Goal: Information Seeking & Learning: Learn about a topic

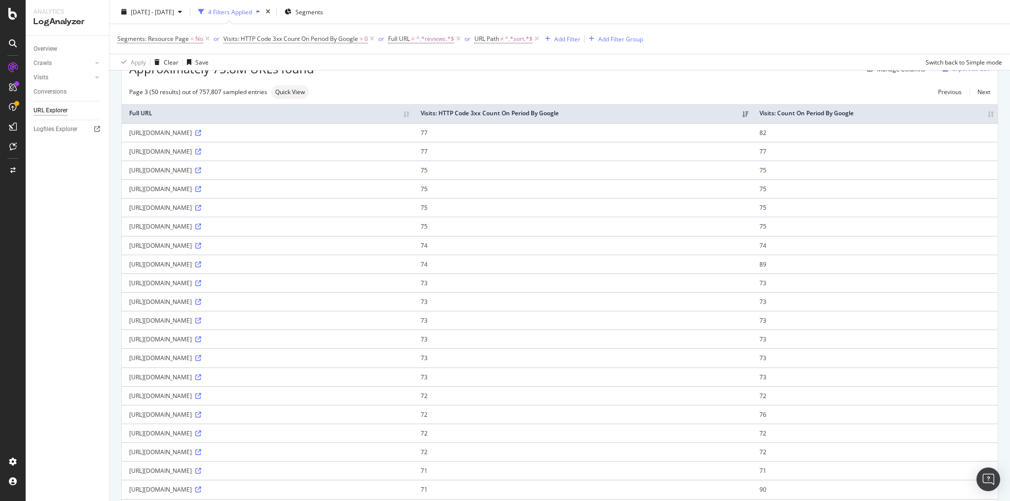
scroll to position [79, 0]
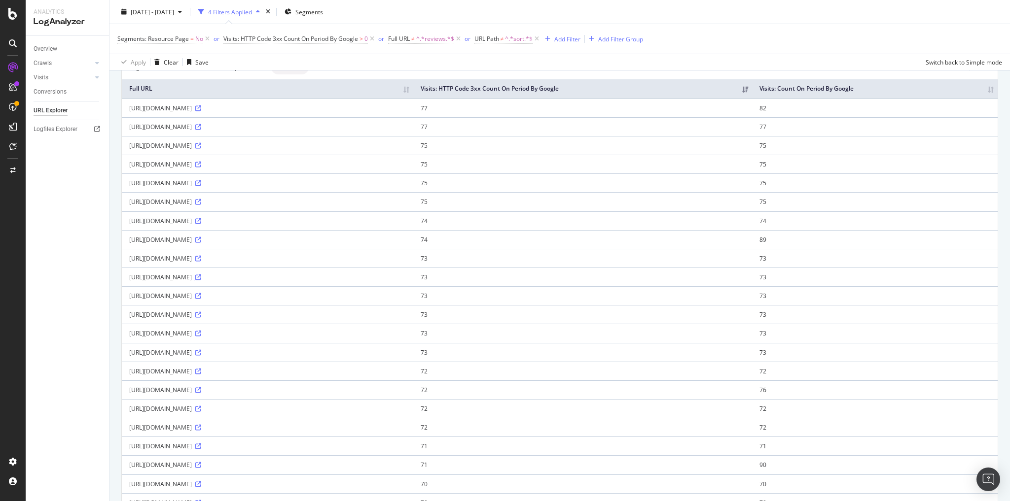
click at [201, 275] on icon at bounding box center [198, 278] width 6 height 6
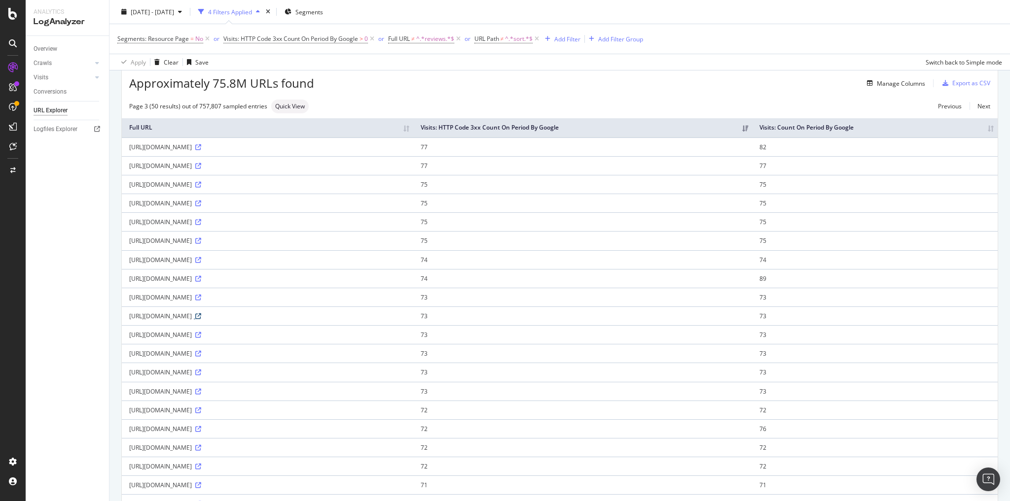
scroll to position [118, 0]
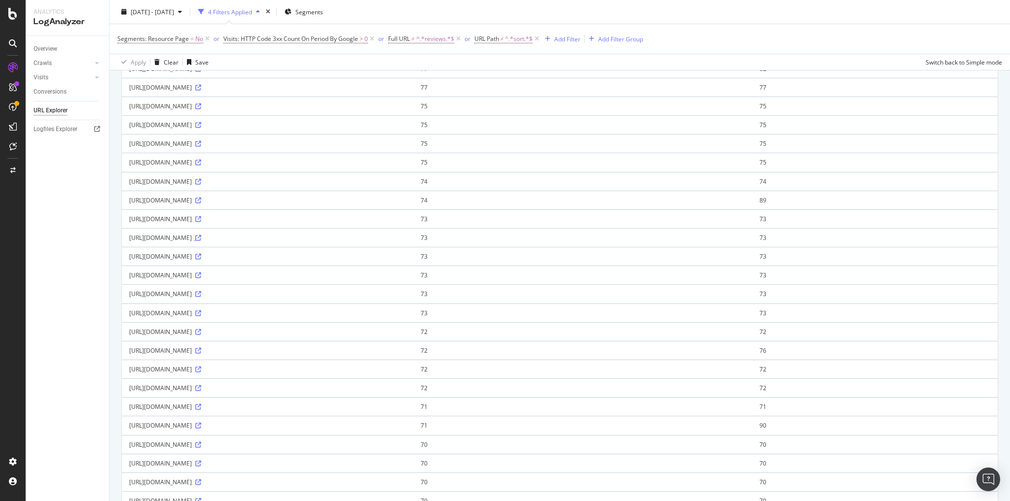
click at [201, 237] on icon at bounding box center [198, 238] width 6 height 6
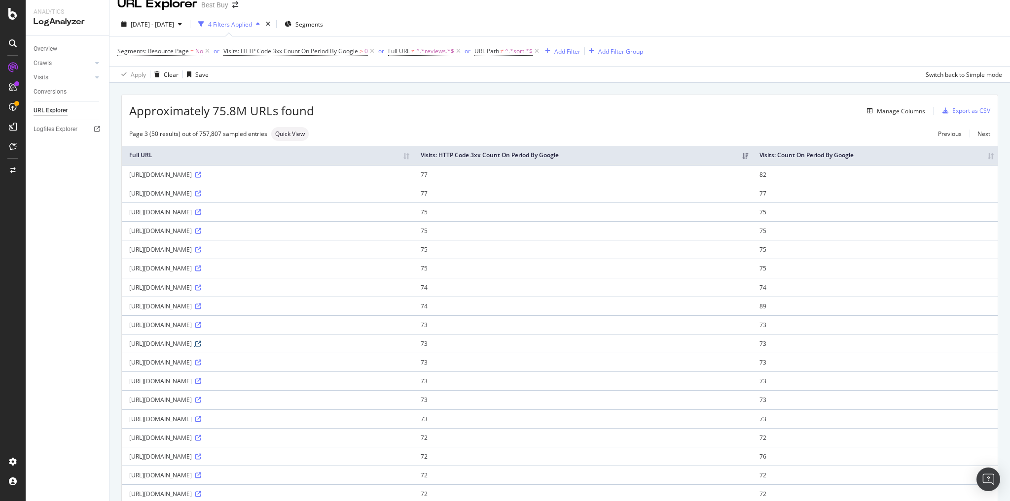
scroll to position [0, 0]
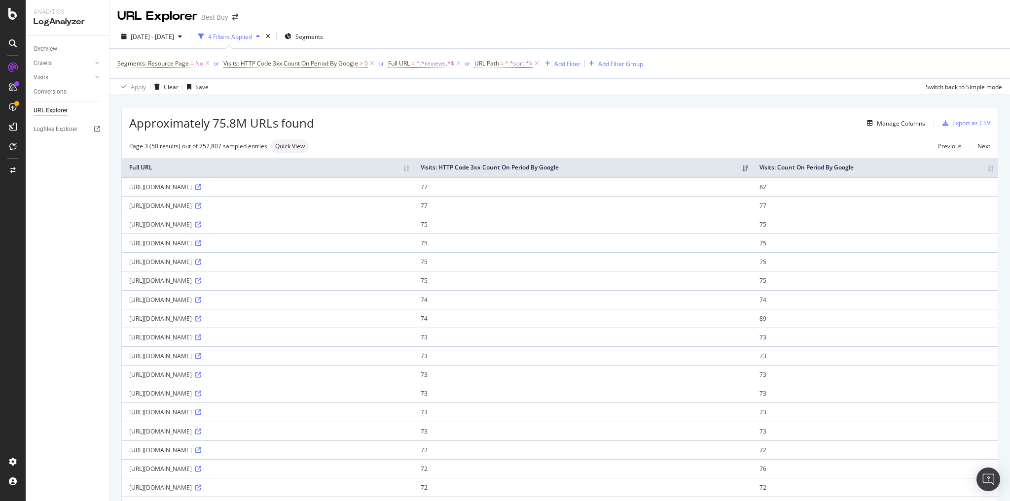
click at [300, 296] on div "https://www.bestbuy.com/site/reviews/-/6428666?page=89&sort=MOST_RECENT" at bounding box center [267, 300] width 277 height 8
copy div "https://www.bestbuy.com/site/reviews/-/6428666?page=89&sort=MOST_RECENT"
drag, startPoint x: 345, startPoint y: 352, endPoint x: 207, endPoint y: 345, distance: 138.2
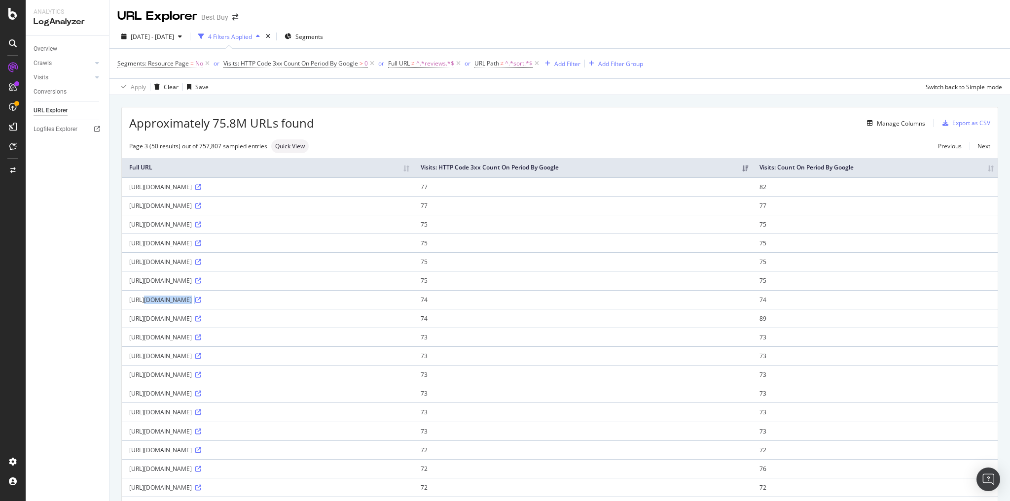
click at [207, 347] on td "https://www.bestbuy.com/site/reviews/-/6415093?page=1&sort=MOST_RECENT" at bounding box center [267, 356] width 291 height 19
drag, startPoint x: 129, startPoint y: 352, endPoint x: 349, endPoint y: 358, distance: 220.0
click at [349, 358] on td "https://www.bestbuy.com/site/reviews/-/6415093?page=1&sort=MOST_RECENT" at bounding box center [267, 356] width 291 height 19
copy div "https://www.bestbuy.com/site/reviews/-/6415093?page=1&sort=MOST_RECENT"
click at [294, 355] on div "https://www.bestbuy.com/site/reviews/-/6415093?page=1&sort=MOST_RECENT" at bounding box center [267, 356] width 277 height 8
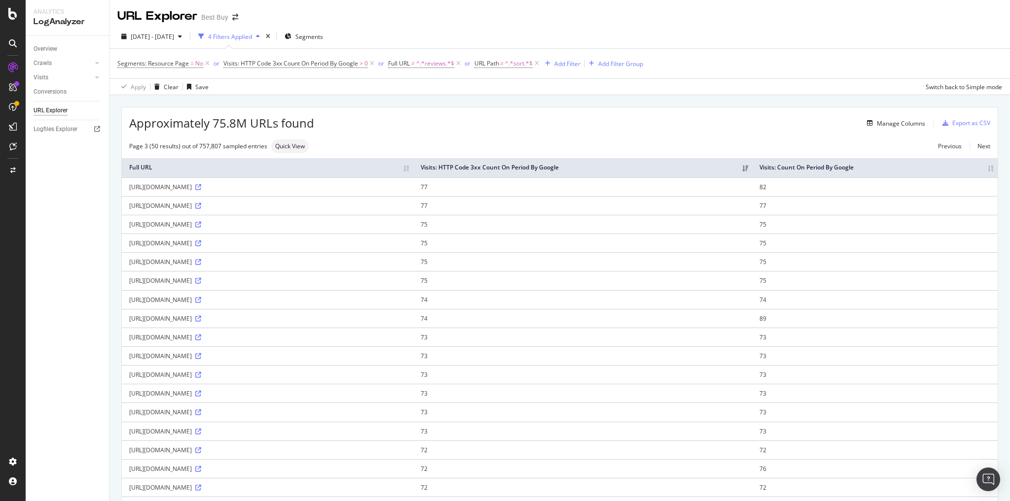
click at [294, 355] on div "https://www.bestbuy.com/site/reviews/-/6415093?page=1&sort=MOST_RECENT" at bounding box center [267, 356] width 277 height 8
click at [294, 354] on div "https://www.bestbuy.com/site/reviews/-/6415093?page=1&sort=MOST_RECENT" at bounding box center [267, 356] width 277 height 8
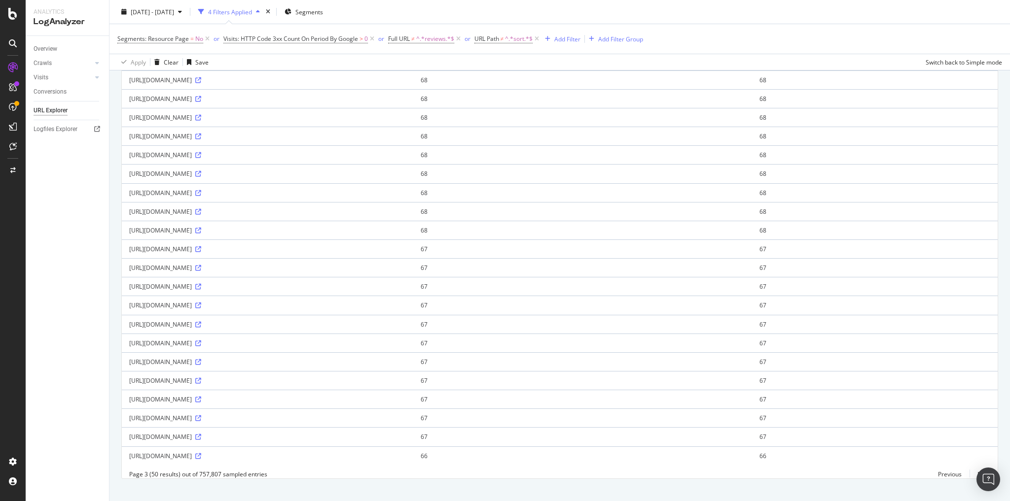
scroll to position [657, 0]
click at [976, 463] on link "Next" at bounding box center [979, 470] width 21 height 14
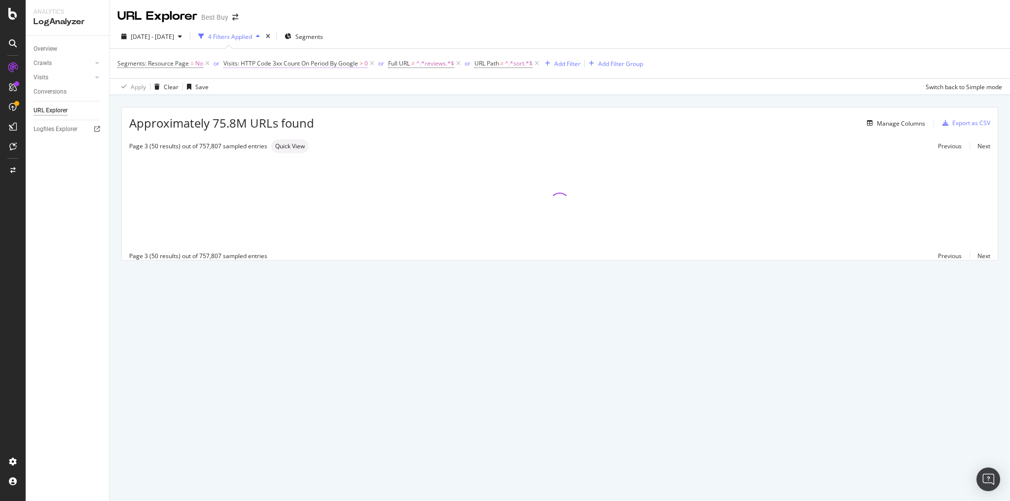
click at [270, 65] on span "Visits: HTTP Code 3xx Count On Period By Google" at bounding box center [290, 63] width 135 height 8
click at [245, 86] on icon at bounding box center [244, 86] width 7 height 6
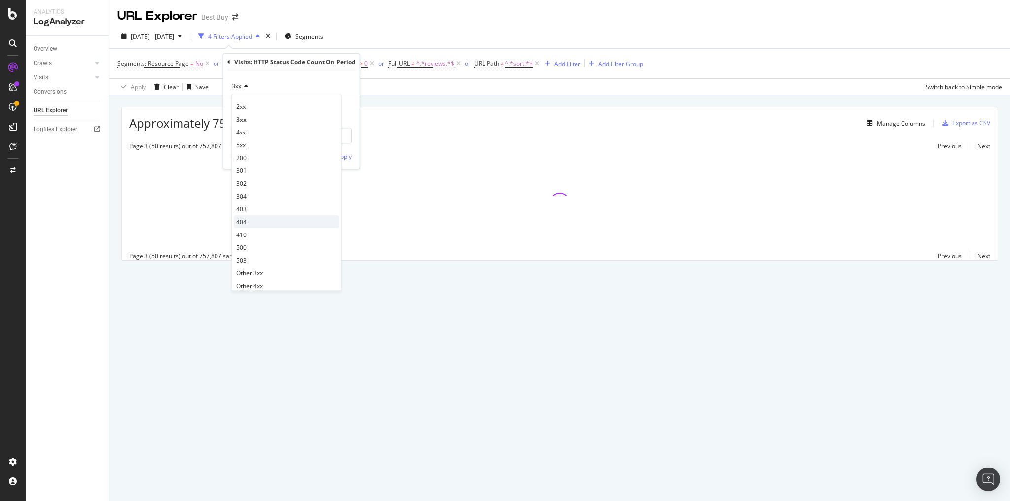
click at [244, 221] on span "404" at bounding box center [241, 222] width 10 height 8
click at [340, 156] on div "Apply" at bounding box center [343, 156] width 15 height 8
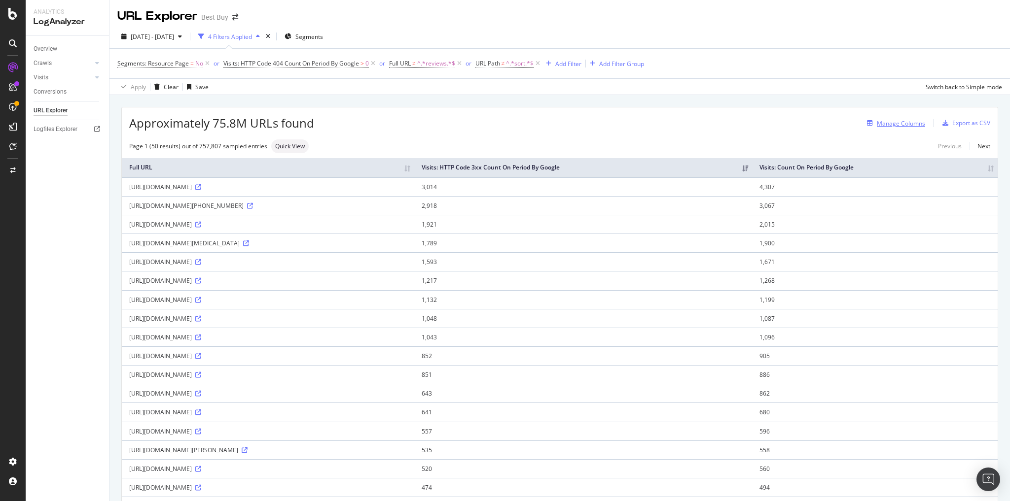
click at [863, 120] on div "button" at bounding box center [870, 123] width 14 height 6
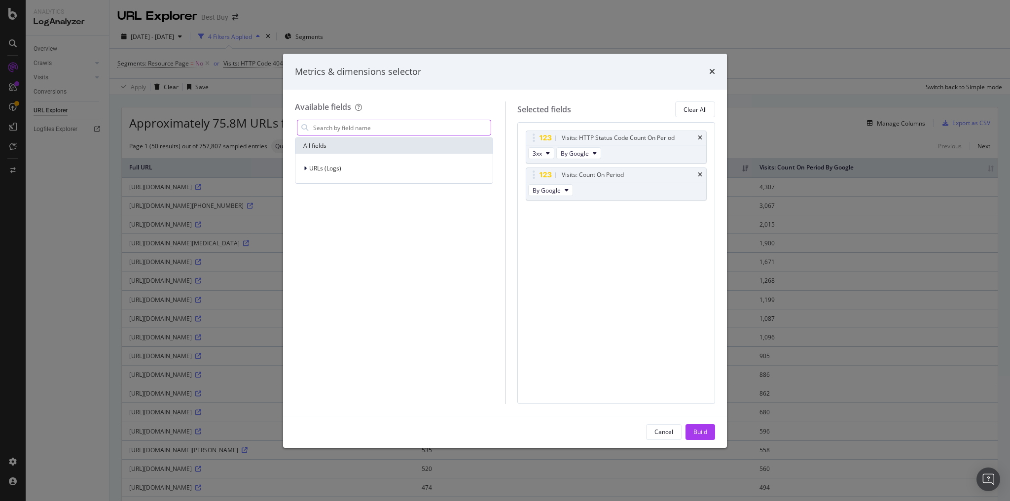
click at [329, 130] on input "modal" at bounding box center [401, 127] width 179 height 15
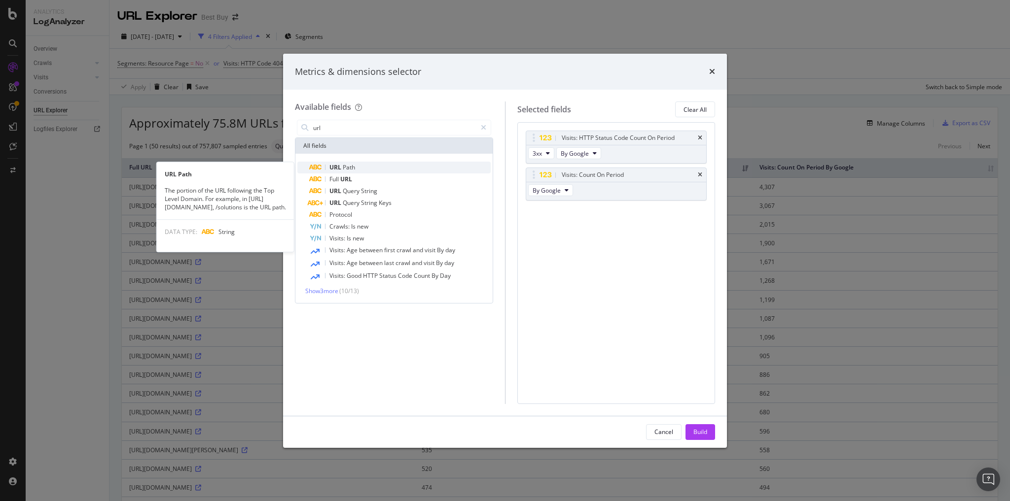
type input "url"
click at [353, 172] on div "URL Path" at bounding box center [399, 168] width 181 height 12
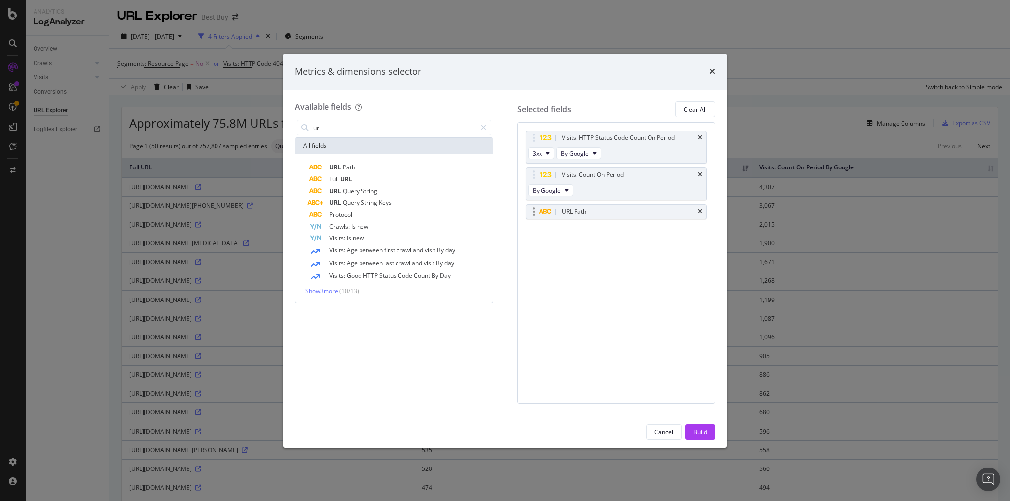
click at [543, 211] on icon "modal" at bounding box center [544, 212] width 13 height 6
click at [530, 212] on div "modal" at bounding box center [533, 212] width 11 height 10
click at [537, 210] on div "modal" at bounding box center [533, 212] width 11 height 10
drag, startPoint x: 537, startPoint y: 210, endPoint x: 564, endPoint y: 210, distance: 27.6
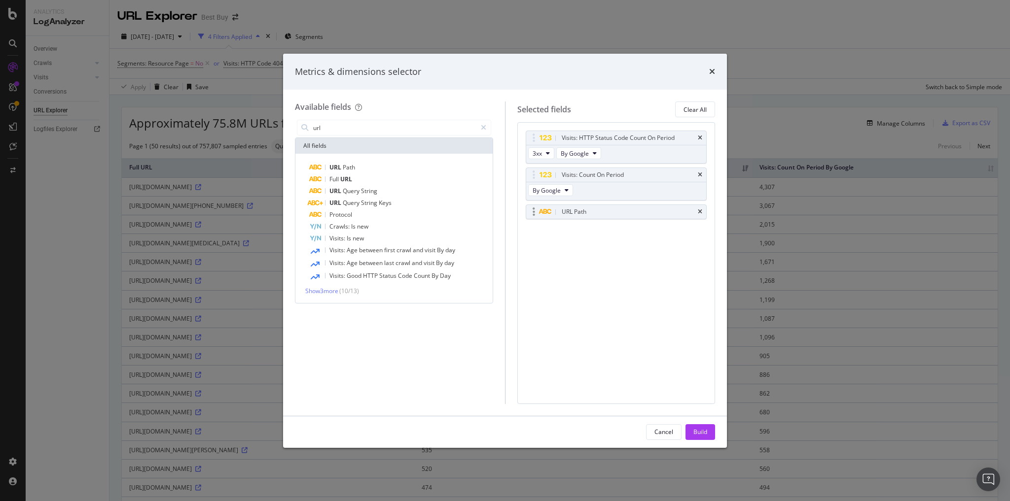
click at [537, 210] on div "modal" at bounding box center [533, 212] width 11 height 10
click at [701, 209] on icon "times" at bounding box center [700, 212] width 4 height 6
click at [662, 431] on div "Cancel" at bounding box center [663, 432] width 19 height 8
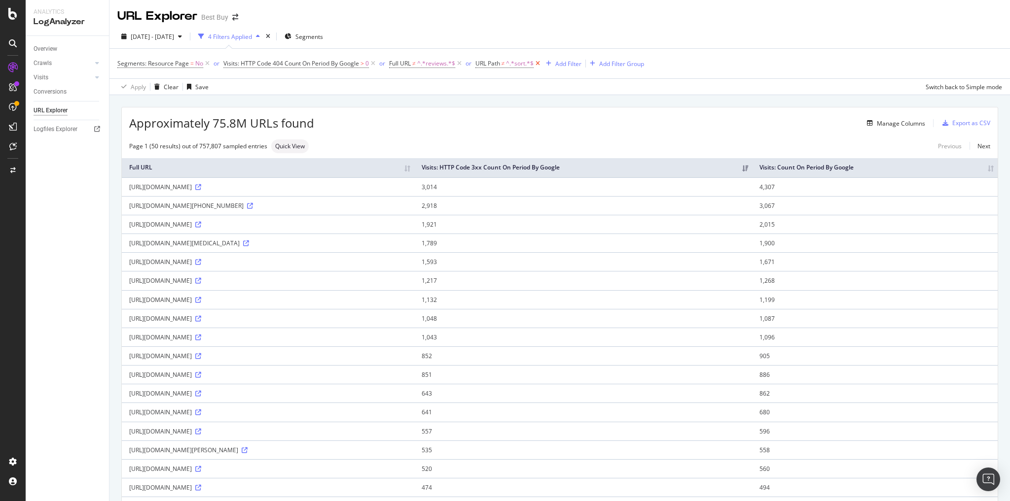
click at [538, 65] on icon at bounding box center [538, 64] width 8 height 10
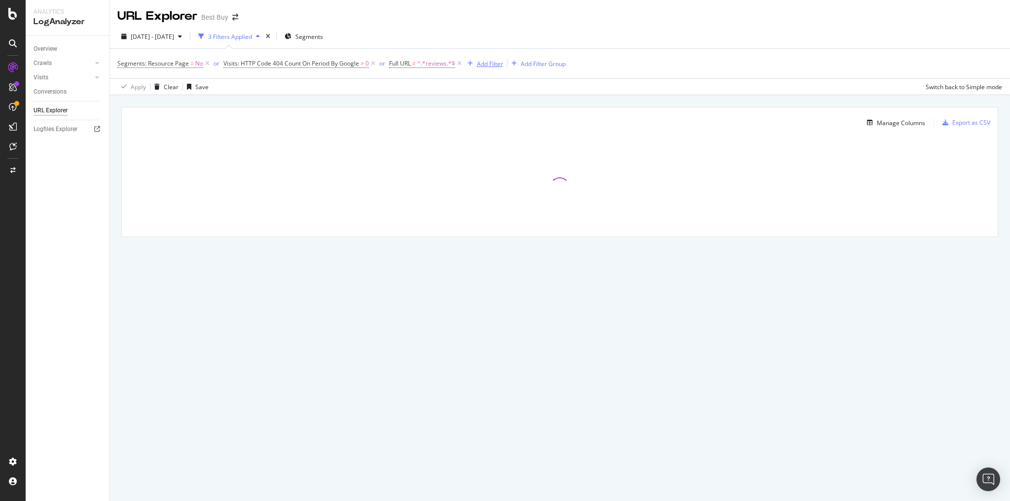
click at [465, 63] on div "button" at bounding box center [470, 64] width 13 height 6
click at [452, 65] on span "^.*reviews.*$" at bounding box center [436, 64] width 38 height 14
click at [451, 52] on div "Segments: Resource Page = No or Visits: HTTP Code 404 Count On Period By Google…" at bounding box center [559, 64] width 885 height 30
click at [457, 63] on icon at bounding box center [459, 64] width 8 height 10
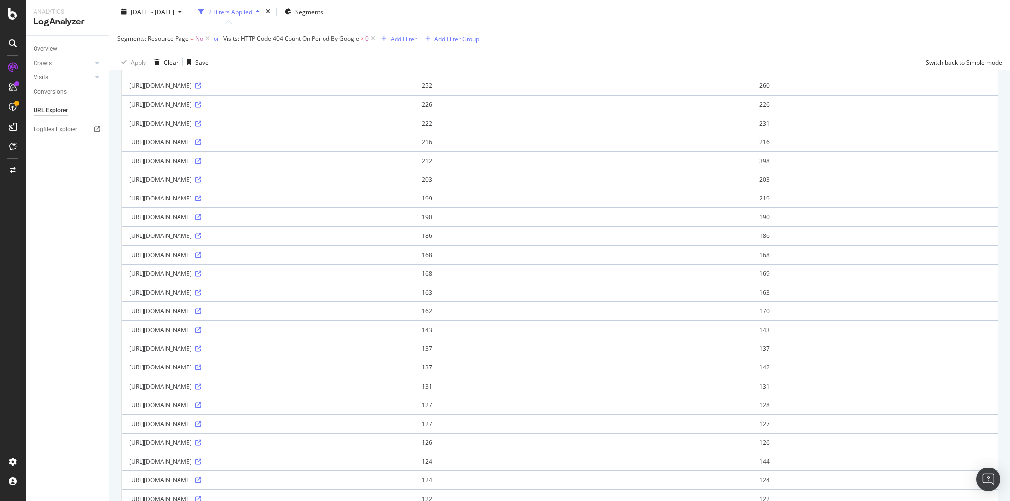
scroll to position [657, 0]
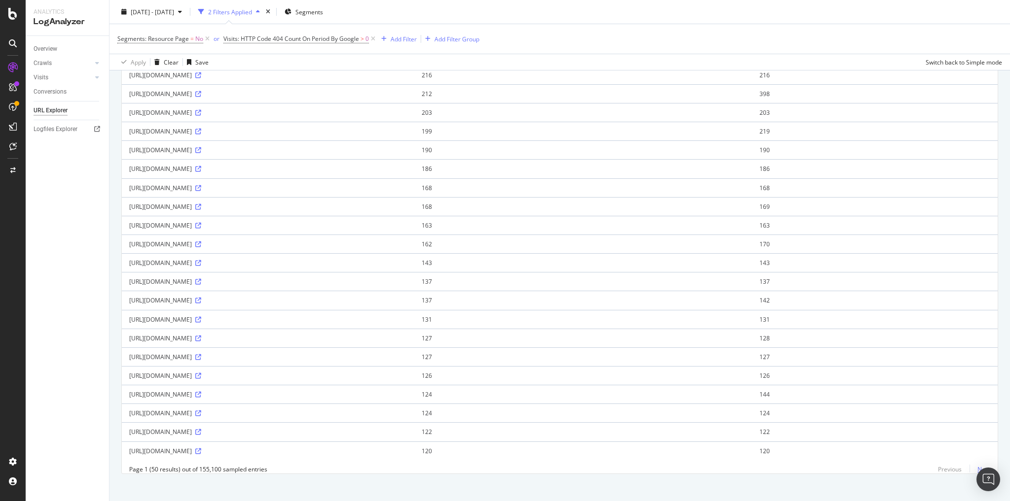
click at [978, 463] on link "Next" at bounding box center [979, 470] width 21 height 14
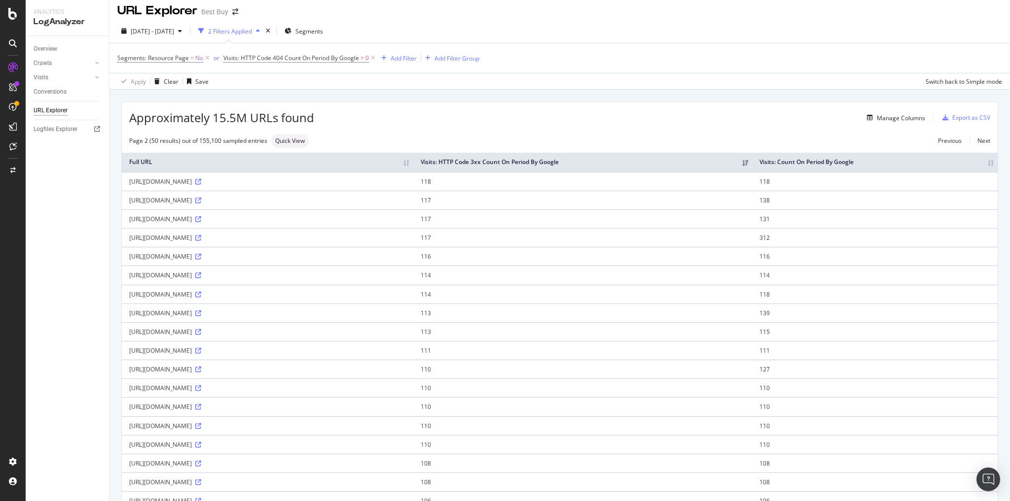
scroll to position [0, 0]
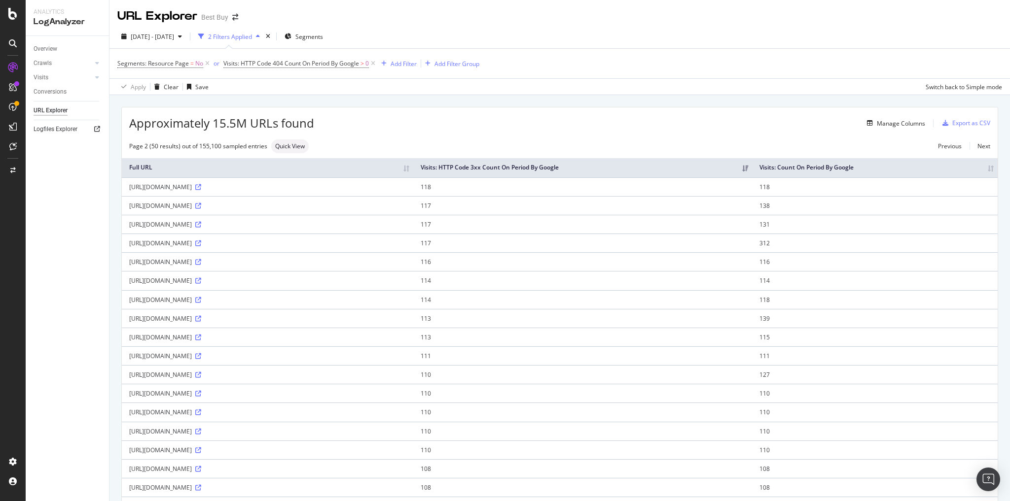
click at [99, 128] on icon at bounding box center [97, 129] width 6 height 6
click at [46, 73] on div "Visits" at bounding box center [41, 77] width 15 height 10
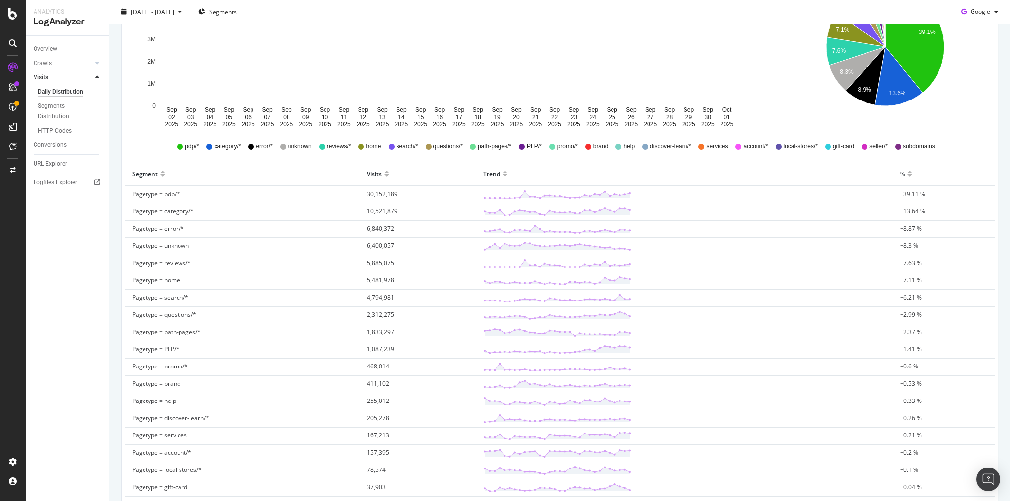
scroll to position [158, 0]
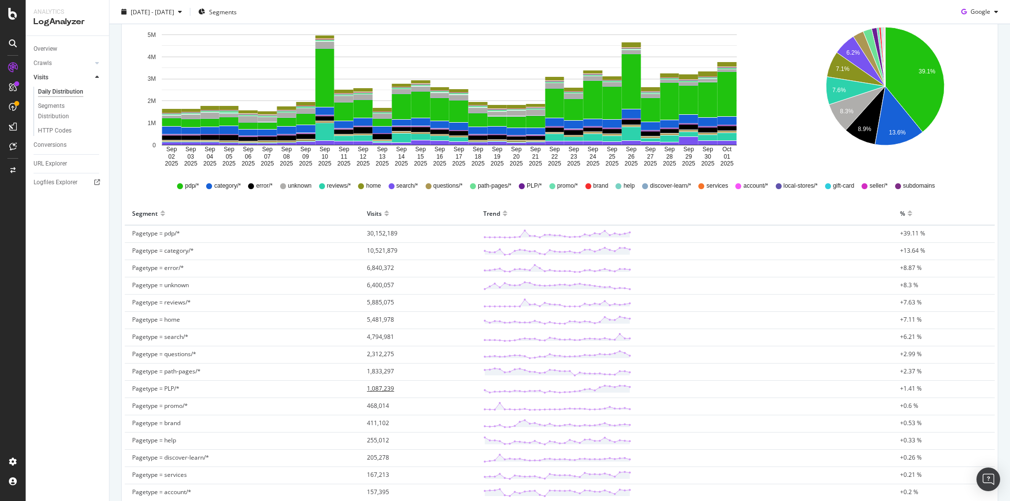
click at [378, 388] on span "1,087,239" at bounding box center [380, 389] width 27 height 8
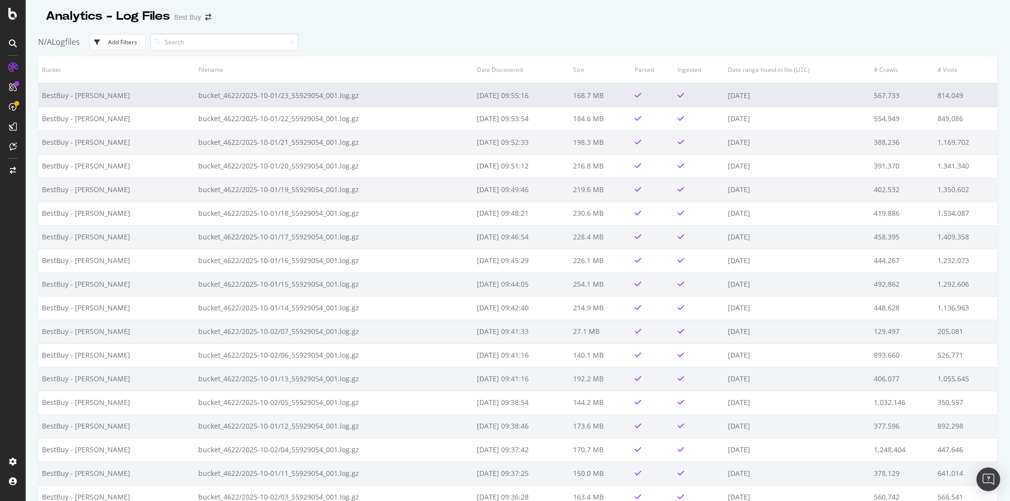
click at [284, 95] on td "bucket_4622/2025-10-01/23_55929054_001.log.gz" at bounding box center [334, 95] width 278 height 24
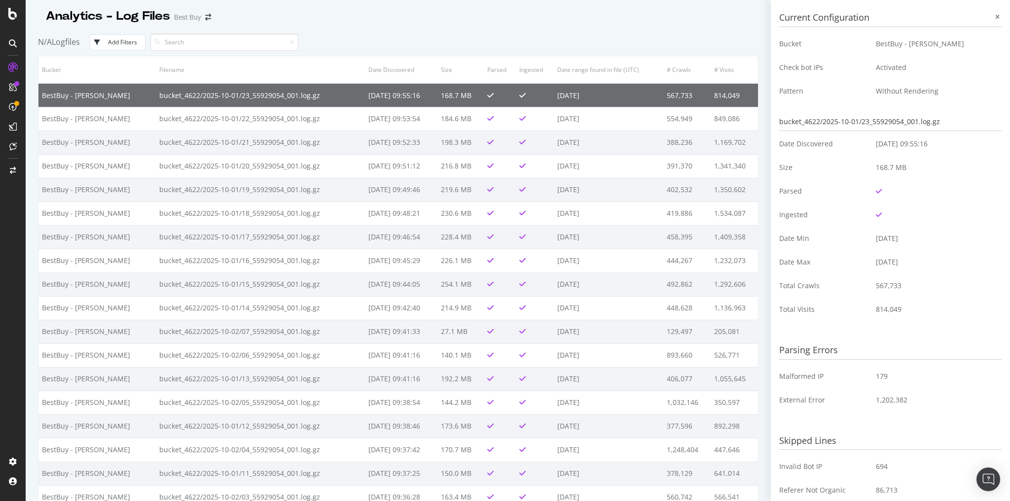
click at [284, 95] on td "bucket_4622/2025-10-01/23_55929054_001.log.gz" at bounding box center [260, 95] width 209 height 24
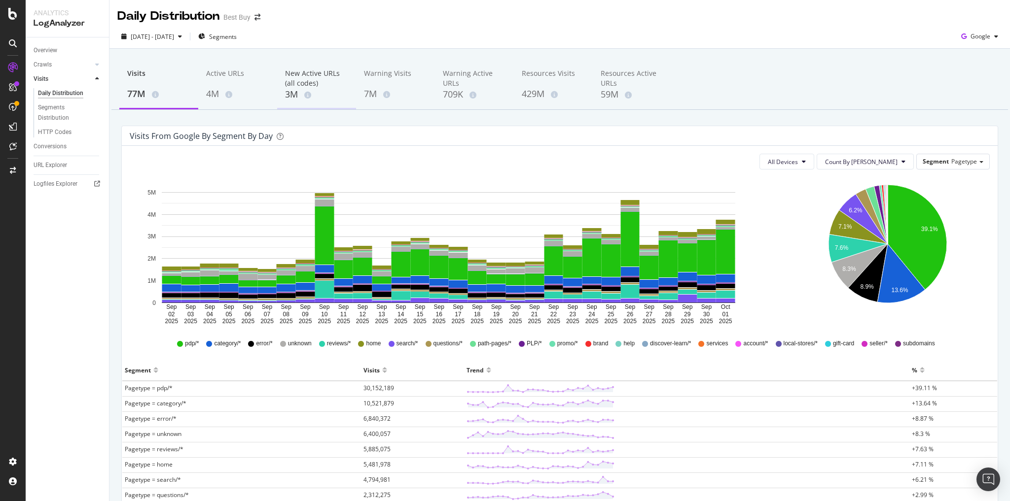
click at [306, 77] on div "New Active URLs (all codes)" at bounding box center [316, 79] width 63 height 20
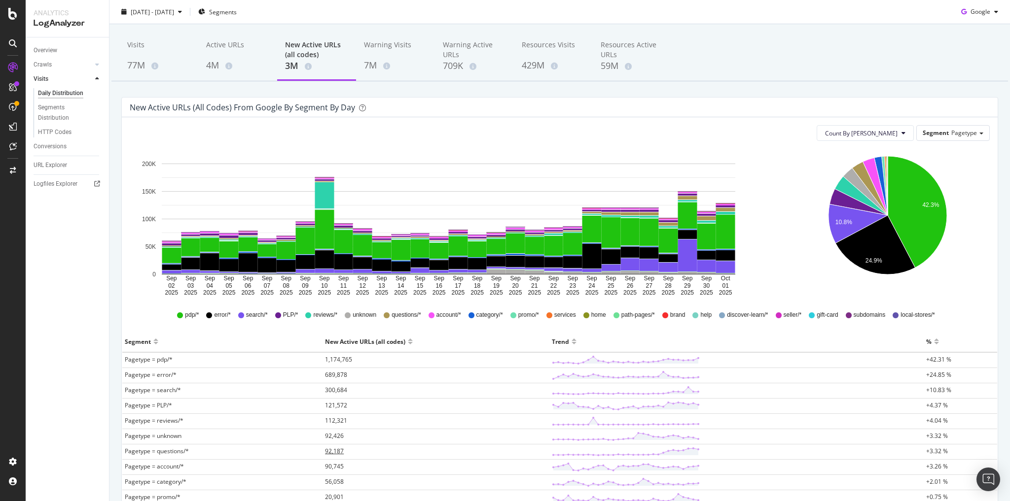
scroll to position [39, 0]
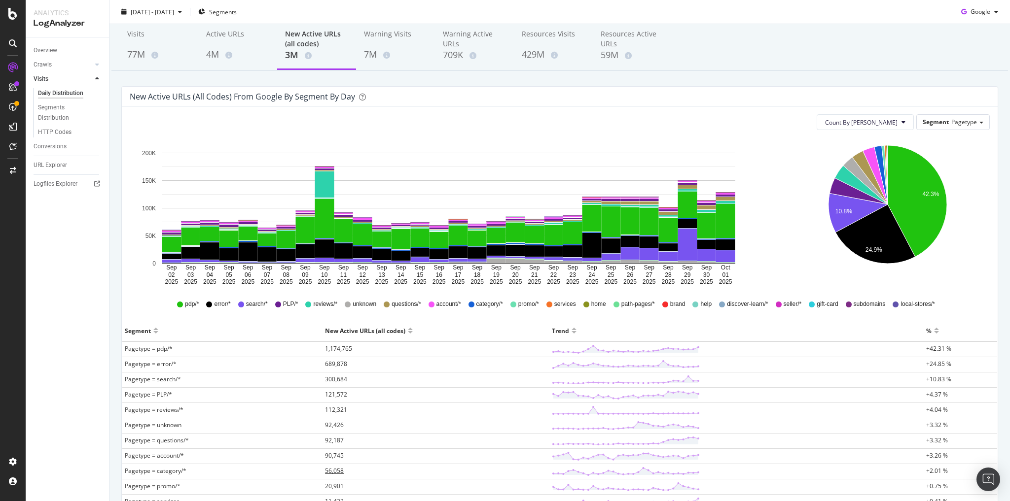
click at [327, 470] on span "56,058" at bounding box center [334, 471] width 19 height 8
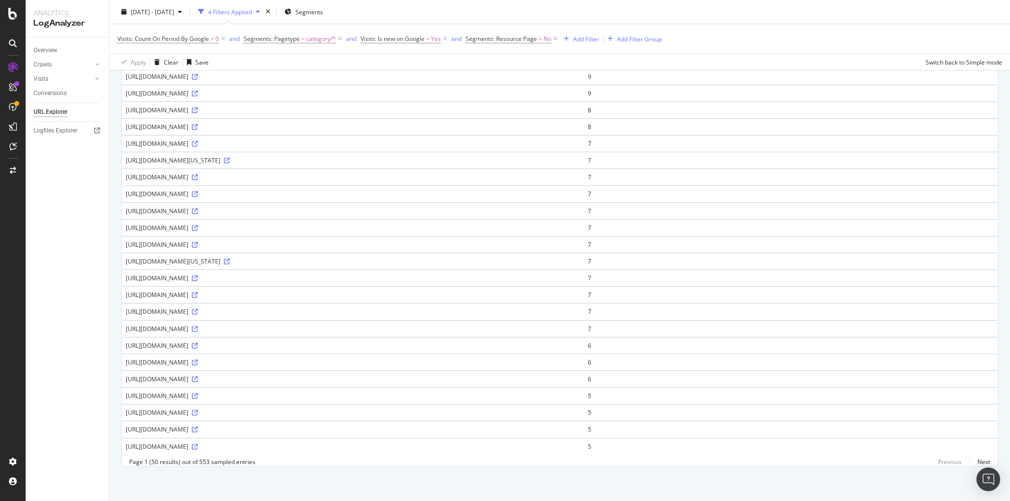
scroll to position [673, 0]
click at [978, 462] on link "Next" at bounding box center [979, 462] width 21 height 14
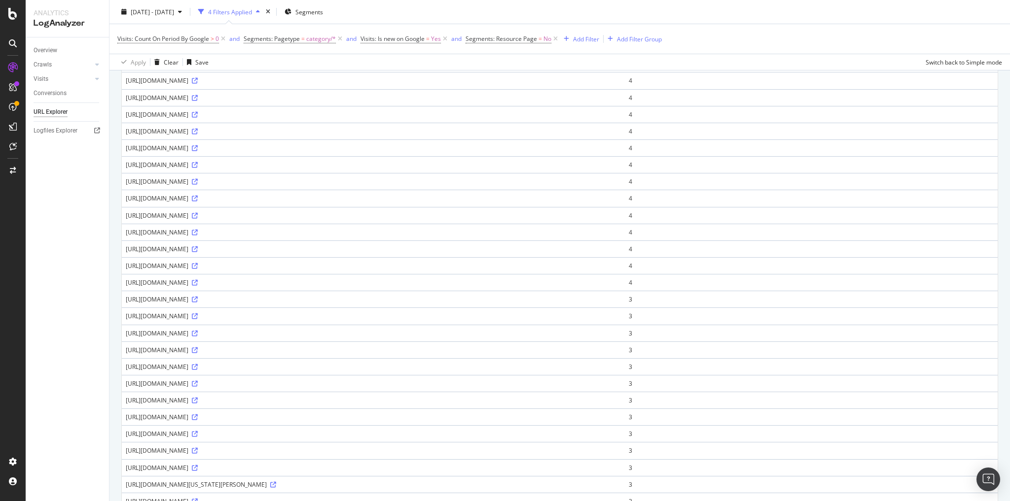
scroll to position [316, 0]
click at [198, 359] on icon at bounding box center [195, 356] width 6 height 6
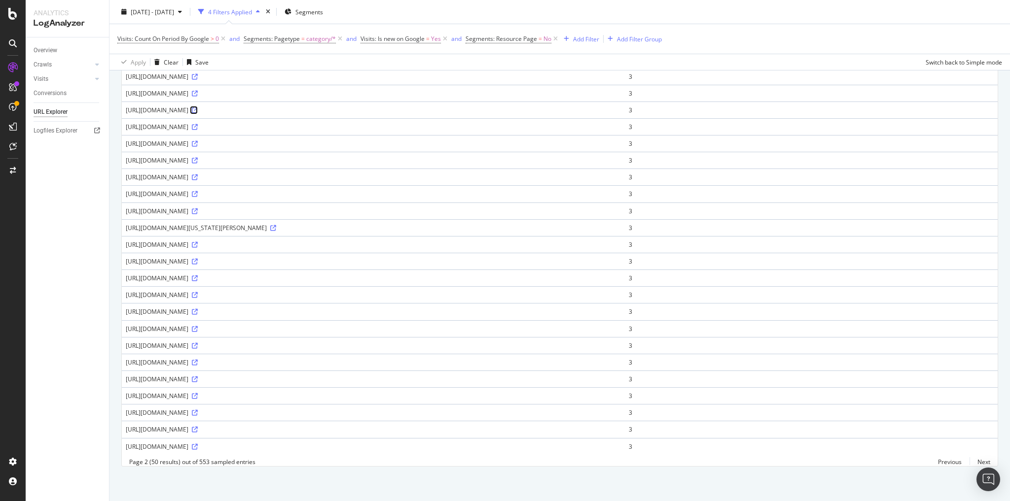
scroll to position [630, 0]
click at [969, 460] on link "Next" at bounding box center [979, 462] width 21 height 14
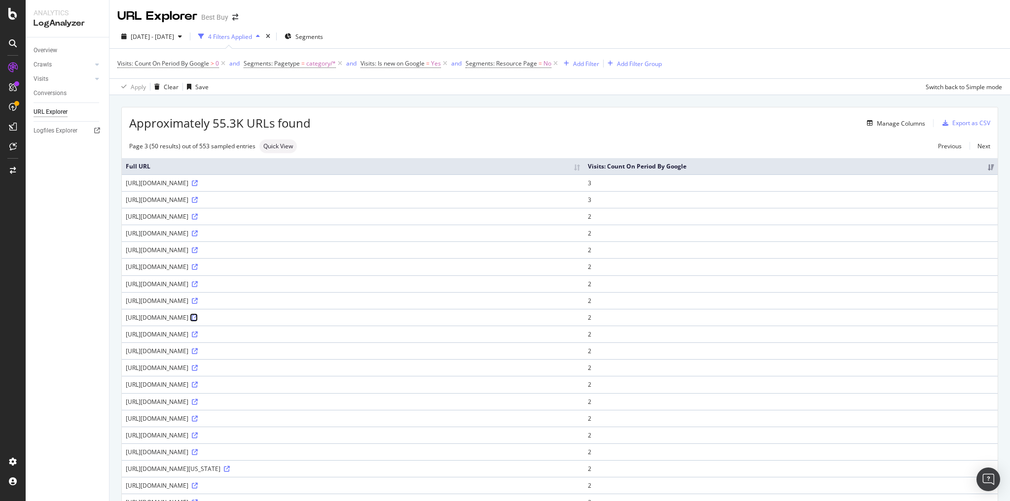
click at [198, 321] on icon at bounding box center [195, 318] width 6 height 6
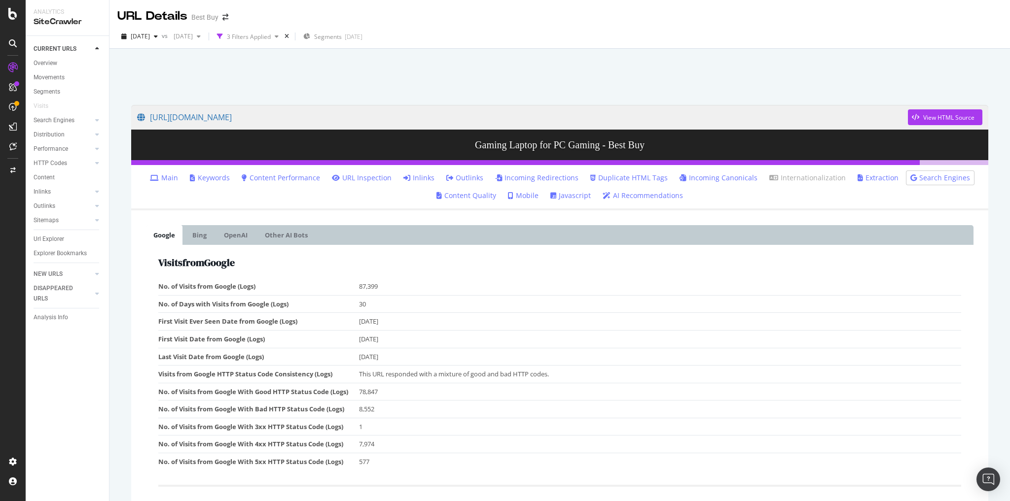
drag, startPoint x: 0, startPoint y: 0, endPoint x: 53, endPoint y: 245, distance: 250.2
click at [53, 245] on div "Url Explorer" at bounding box center [71, 239] width 75 height 14
click at [52, 241] on div "Url Explorer" at bounding box center [49, 239] width 31 height 10
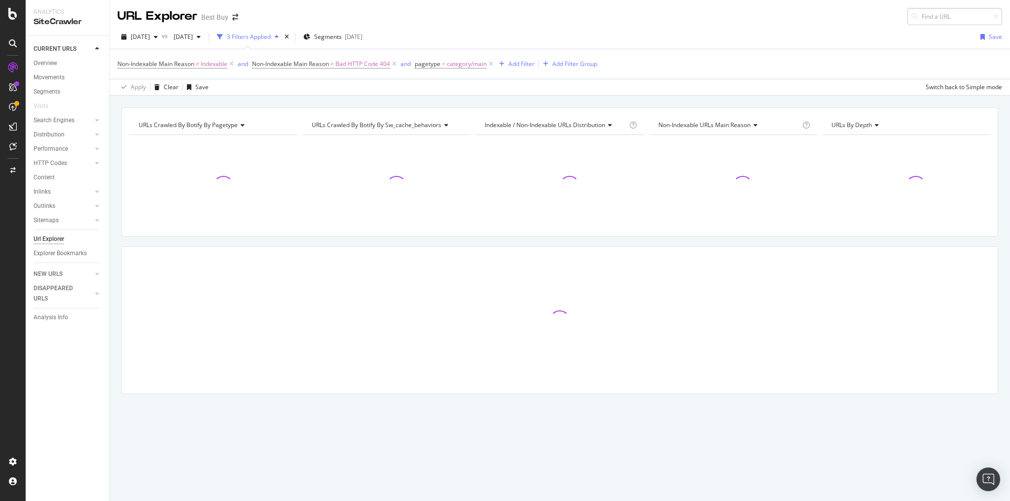
click at [926, 16] on input at bounding box center [954, 16] width 95 height 17
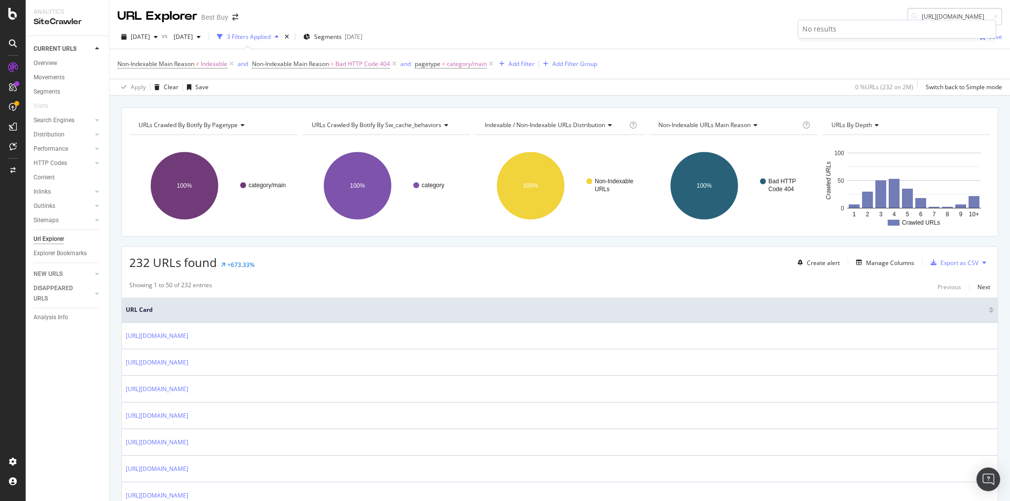
click at [942, 17] on input "https://www.bestbuy.com/site/office/office-furniture-storage/abcat0809000.c" at bounding box center [954, 16] width 95 height 17
click at [942, 15] on input "https://www.bestbuy.com/site/office/office-furniture-storage/abcat0809000.c" at bounding box center [954, 16] width 95 height 17
drag, startPoint x: 938, startPoint y: 16, endPoint x: 1001, endPoint y: 18, distance: 63.1
click at [1001, 18] on div "URL Explorer Best Buy https://www.bestbuy.com/site/office/office-furniture-stor…" at bounding box center [559, 12] width 900 height 25
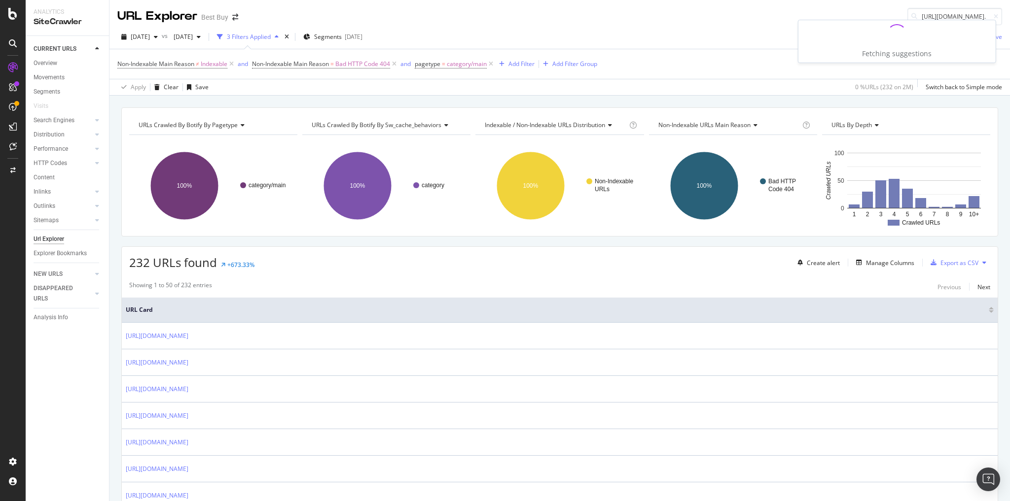
scroll to position [0, 0]
type input "h"
click at [919, 16] on input at bounding box center [954, 16] width 95 height 17
click at [926, 16] on input "https://www.bestbuy.com/site/office/office-furniture-storage/abcat0809000.c" at bounding box center [954, 16] width 95 height 17
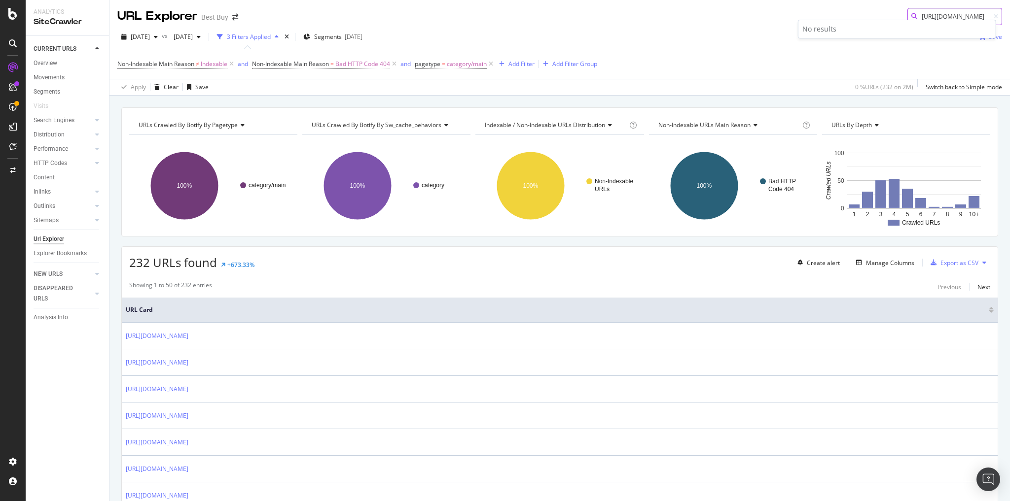
click at [926, 16] on input "https://www.bestbuy.com/site/office/office-furniture-storage/abcat0809000.c" at bounding box center [954, 16] width 95 height 17
paste input "c?id=abcat0809000"
type input "https://www.bestbuy.com/site/office/office-furniture-storage/abcat0809000c?id=a…"
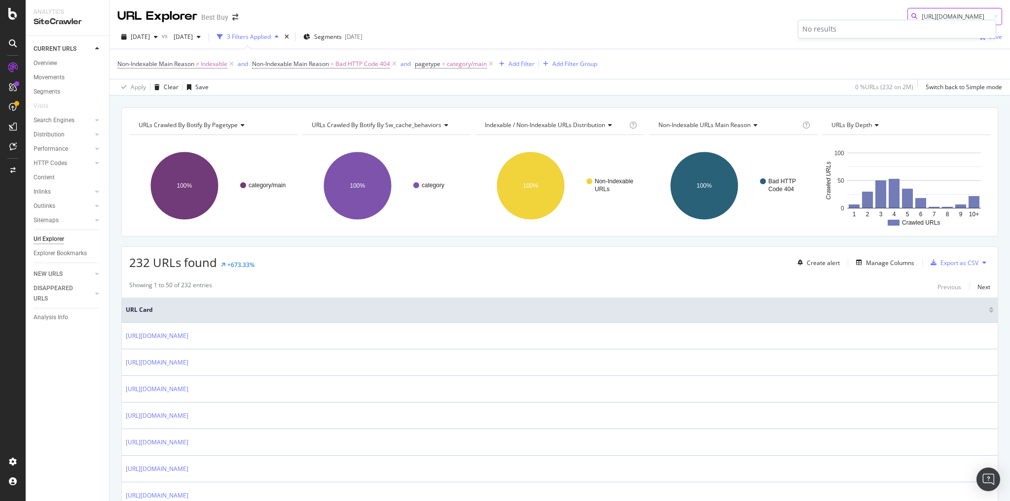
click at [922, 15] on input "https://www.bestbuy.com/site/office/office-furniture-storage/abcat0809000c?id=a…" at bounding box center [954, 16] width 95 height 17
paste input "https://www.bestbuy.com/site/buying-guides/home-theater-buying-guide/pcmcat3118…"
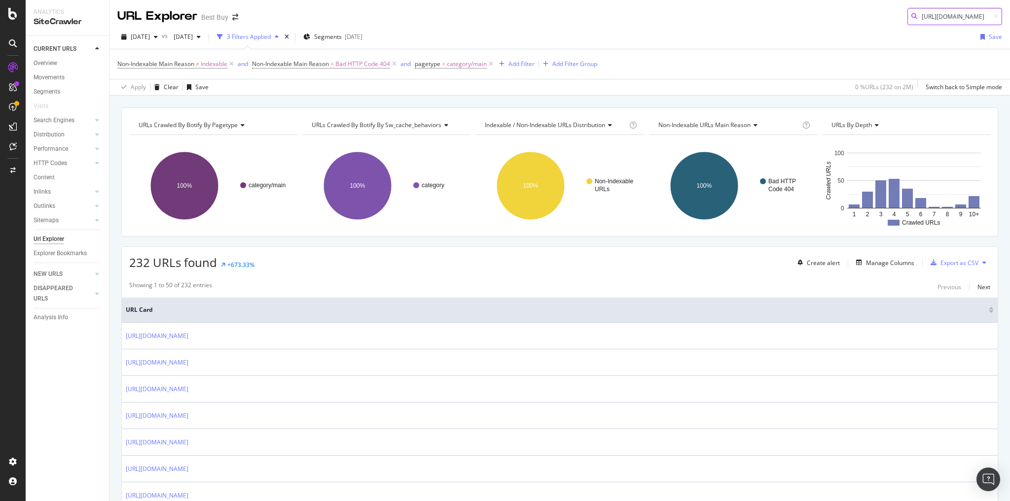
type input "https://www.bestbuy.com/site/buying-guides/home-theater-buying-guide/pcmcat3118…"
click at [868, 32] on span "https://www.bestbuy.com/site/buying-guides/home-theater-buying-guide/pcmcat3118…" at bounding box center [835, 28] width 66 height 8
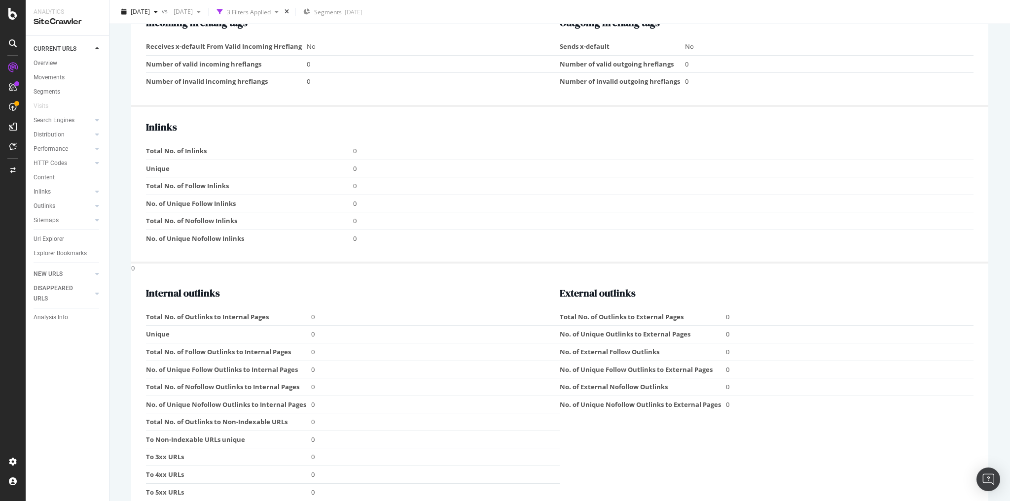
scroll to position [886, 0]
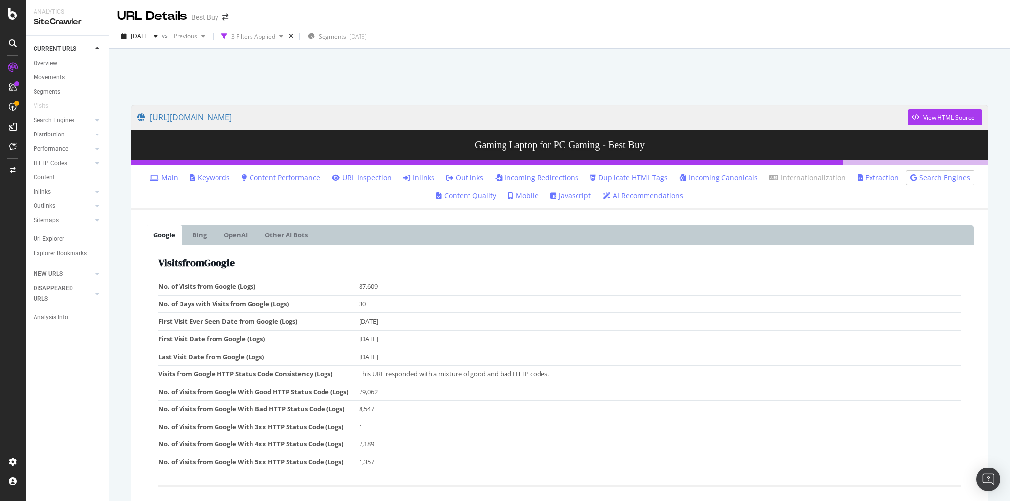
drag, startPoint x: 44, startPoint y: 239, endPoint x: 529, endPoint y: 174, distance: 489.1
click at [44, 239] on div "Url Explorer" at bounding box center [49, 239] width 31 height 10
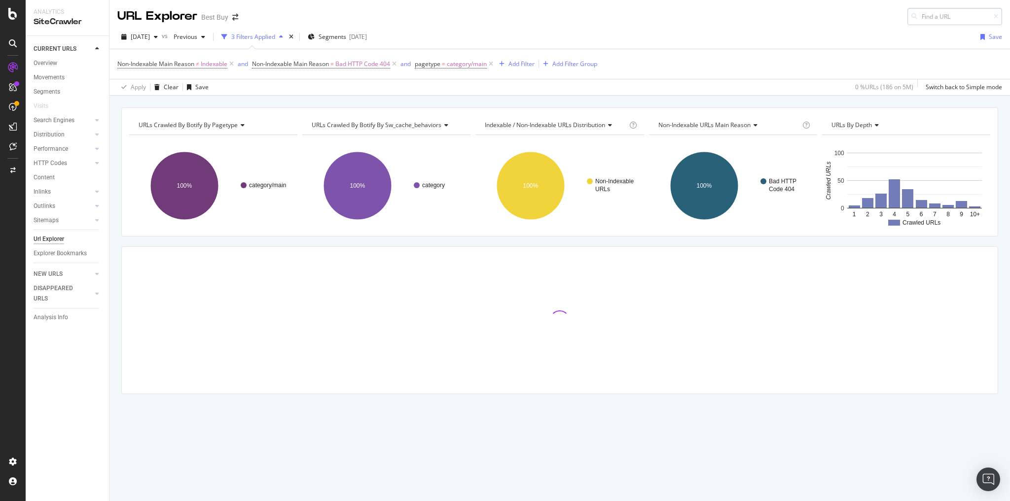
click at [925, 18] on input at bounding box center [954, 16] width 95 height 17
type input "[URL][DOMAIN_NAME]"
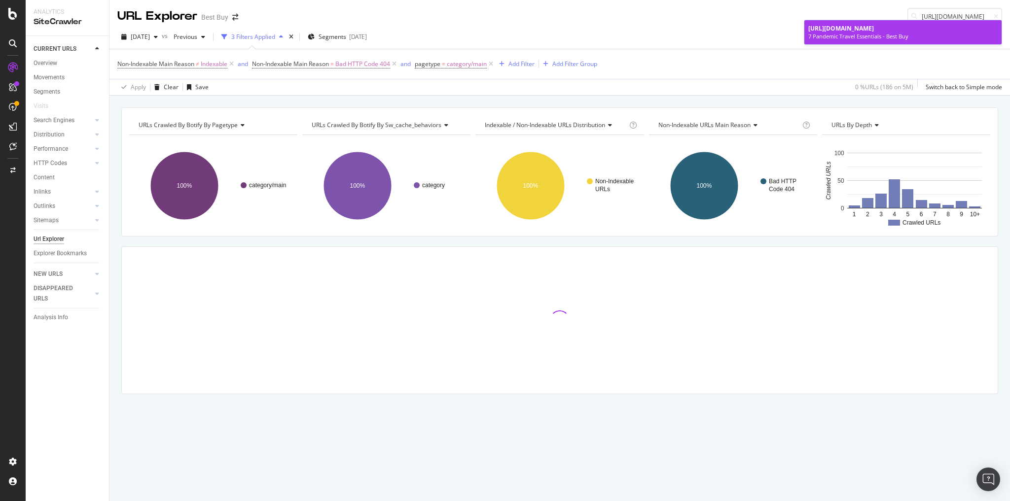
scroll to position [0, 0]
click at [874, 33] on span "[URL][DOMAIN_NAME]" at bounding box center [841, 28] width 66 height 8
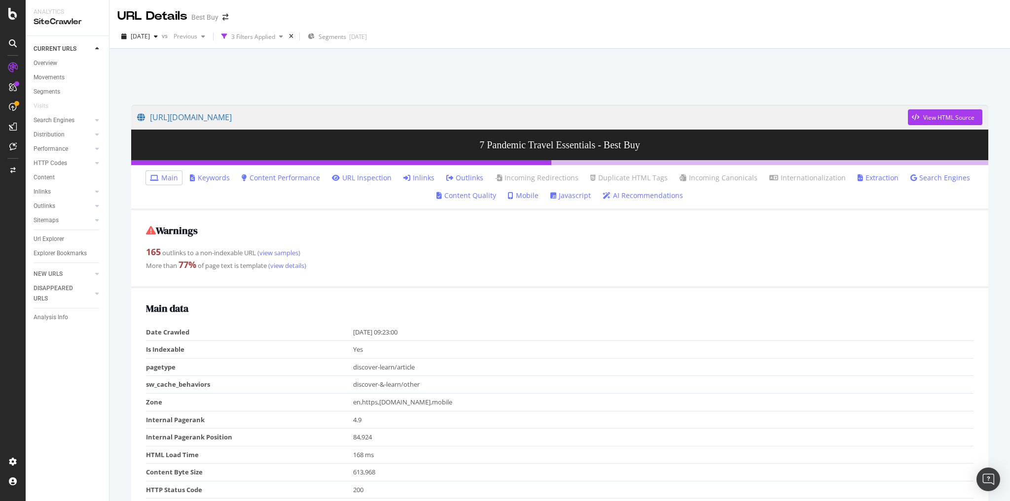
click at [417, 177] on link "Inlinks" at bounding box center [418, 178] width 31 height 10
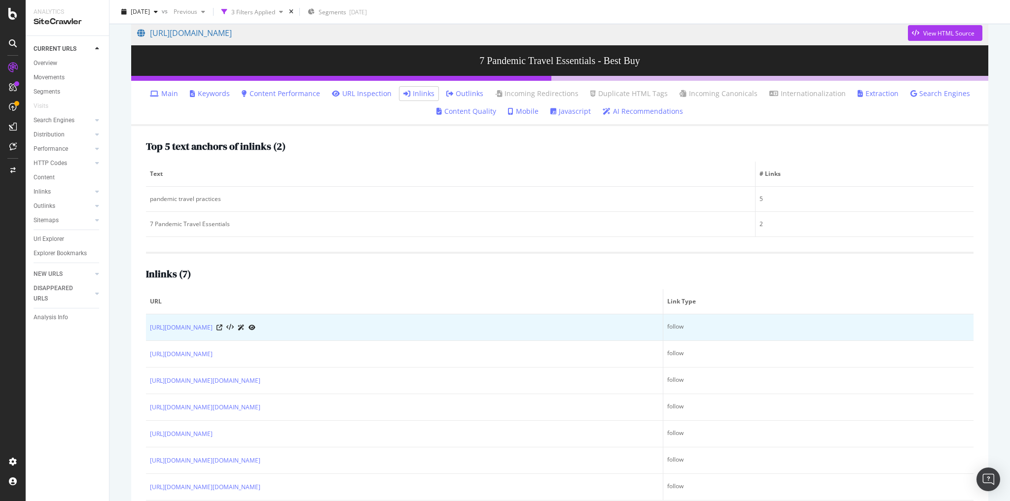
scroll to position [115, 0]
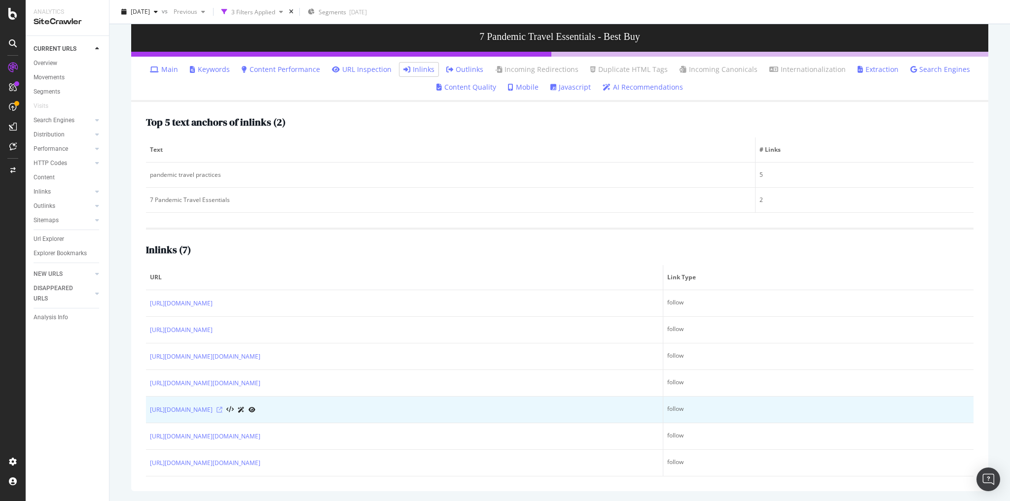
click at [222, 407] on icon at bounding box center [219, 410] width 6 height 6
